Goal: Task Accomplishment & Management: Manage account settings

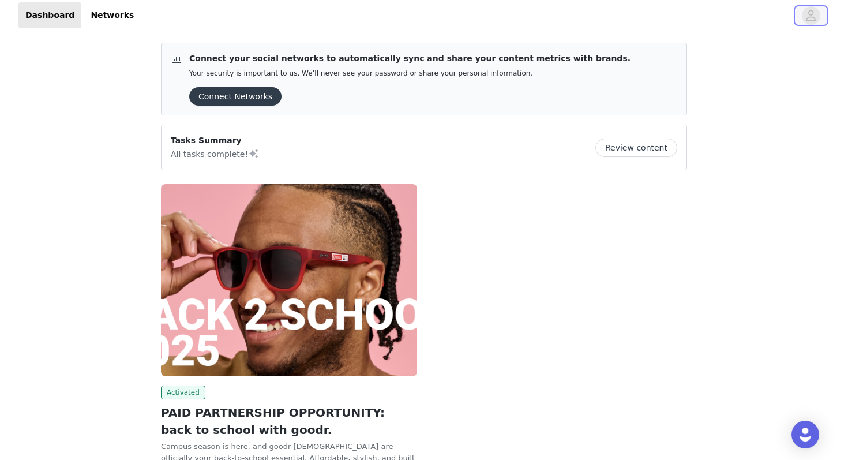
click at [814, 14] on icon "avatar" at bounding box center [810, 15] width 11 height 18
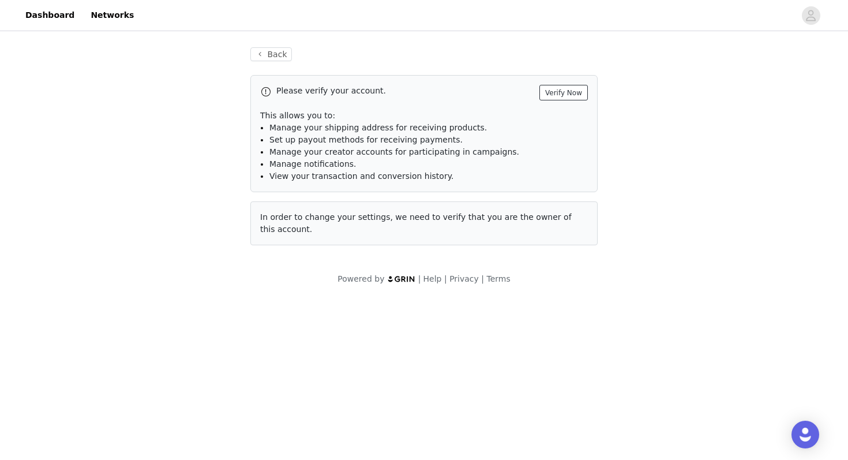
click at [562, 95] on button "Verify Now" at bounding box center [563, 93] width 48 height 16
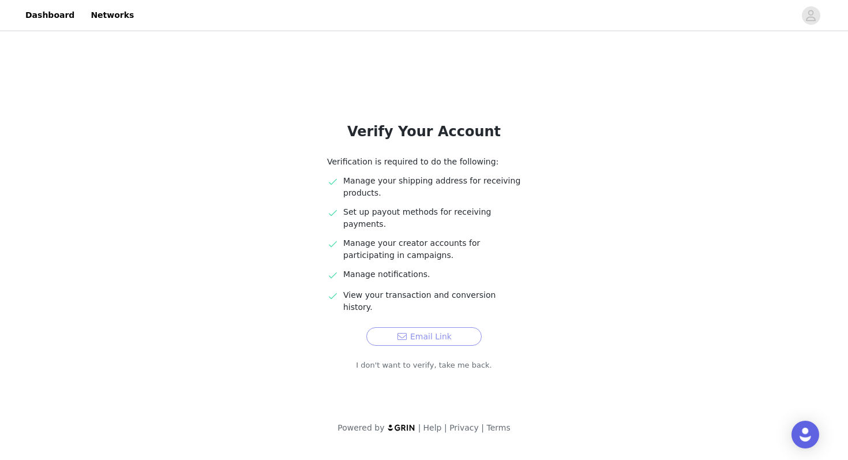
click at [422, 327] on button "Email Link" at bounding box center [423, 336] width 115 height 18
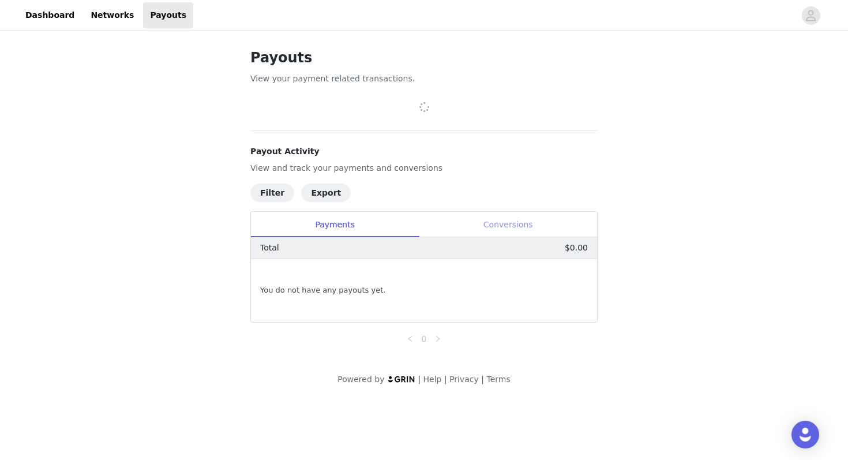
click at [479, 227] on div "Conversions" at bounding box center [508, 225] width 178 height 26
click at [393, 232] on div "Payments" at bounding box center [335, 225] width 168 height 26
click at [292, 193] on span "Filter" at bounding box center [274, 193] width 48 height 9
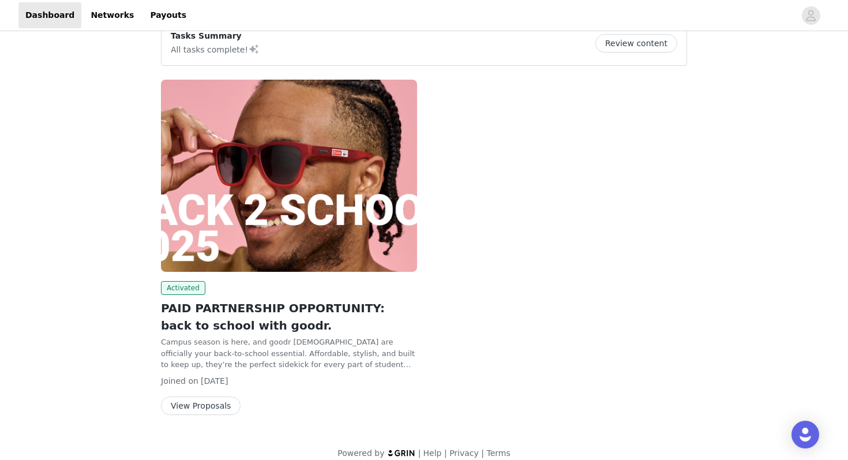
scroll to position [117, 0]
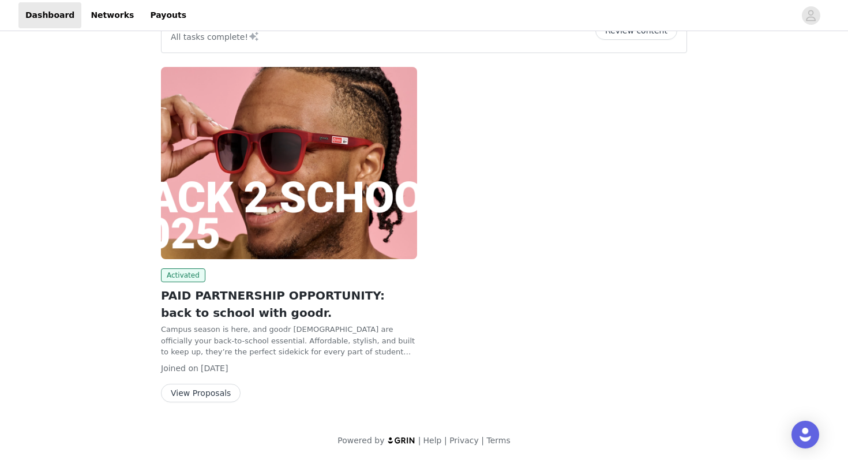
click at [187, 393] on button "View Proposals" at bounding box center [201, 392] width 80 height 18
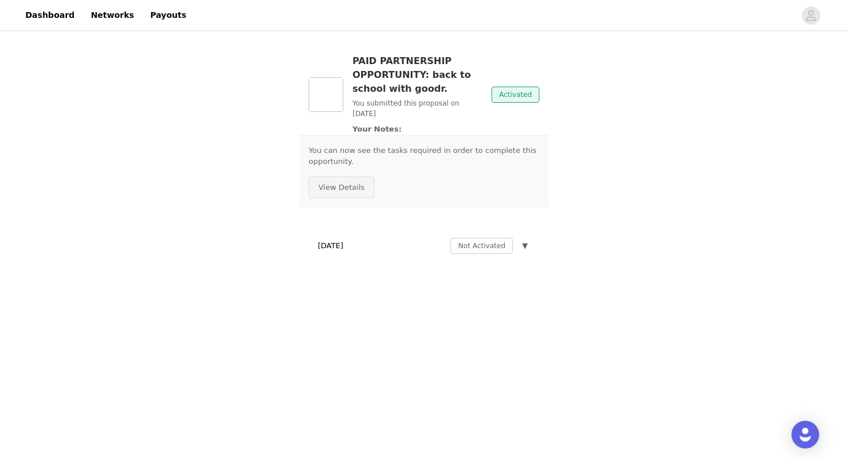
click at [345, 191] on button "View Details" at bounding box center [342, 187] width 66 height 22
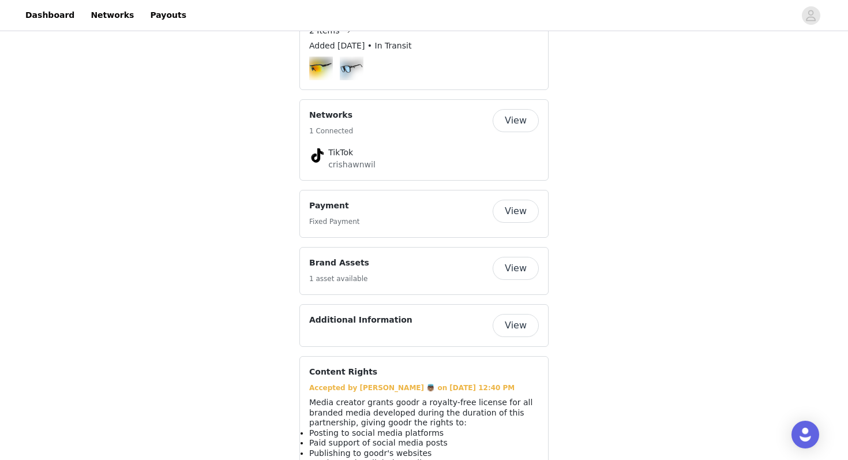
scroll to position [1092, 0]
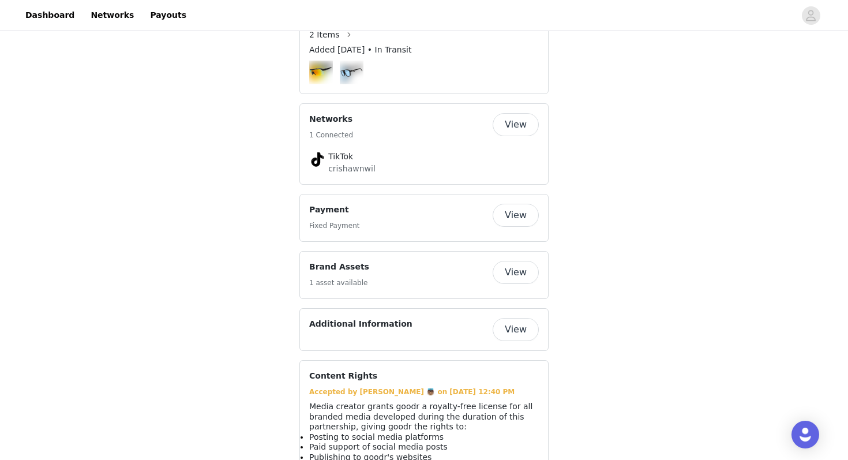
click at [506, 204] on button "View" at bounding box center [515, 215] width 46 height 23
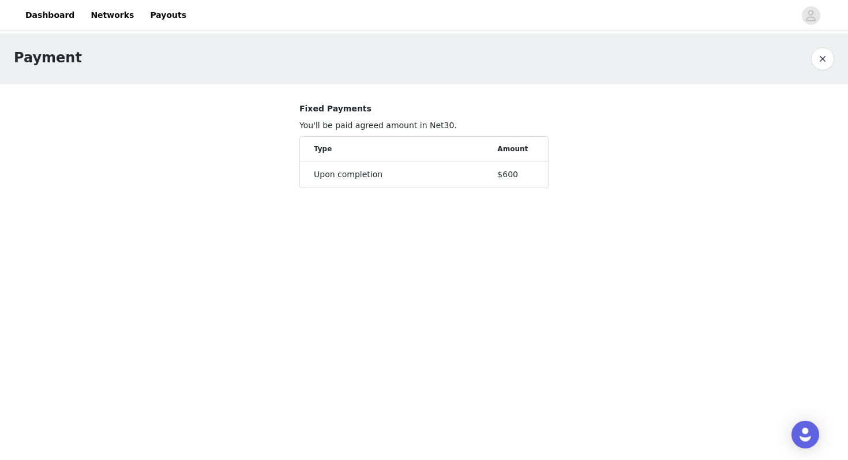
click at [837, 58] on div "Payment" at bounding box center [424, 58] width 848 height 51
click at [831, 58] on button "button" at bounding box center [822, 58] width 23 height 23
